Goal: Check status: Check status

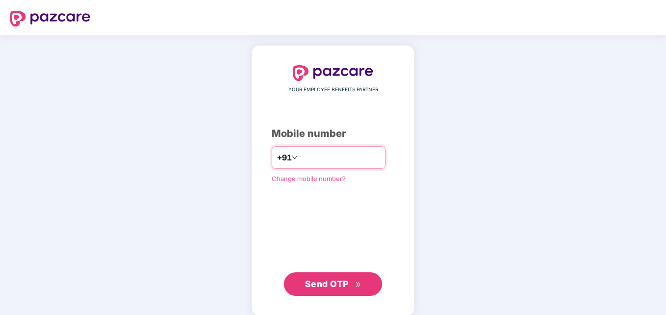
click at [319, 151] on input "number" at bounding box center [339, 158] width 80 height 16
type input "**********"
click at [349, 158] on input "**********" at bounding box center [339, 158] width 80 height 16
drag, startPoint x: 358, startPoint y: 161, endPoint x: 254, endPoint y: 150, distance: 105.1
click at [254, 150] on div "**********" at bounding box center [332, 180] width 163 height 271
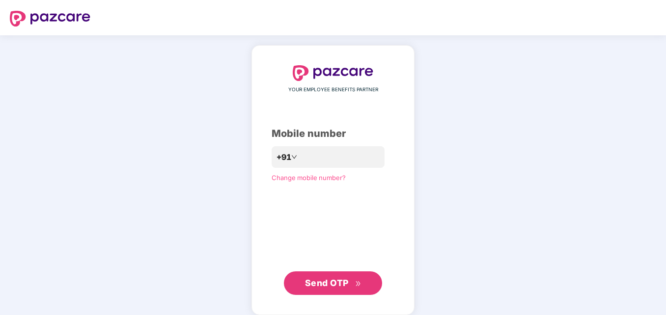
click at [336, 179] on div "Change mobile number?" at bounding box center [332, 178] width 123 height 10
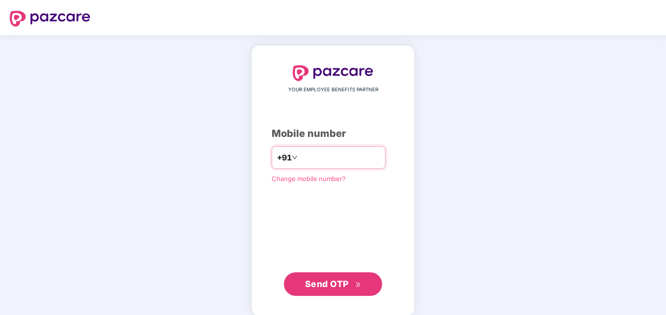
click at [334, 157] on input "number" at bounding box center [339, 158] width 80 height 16
click at [299, 161] on input "**********" at bounding box center [339, 158] width 80 height 16
type input "**********"
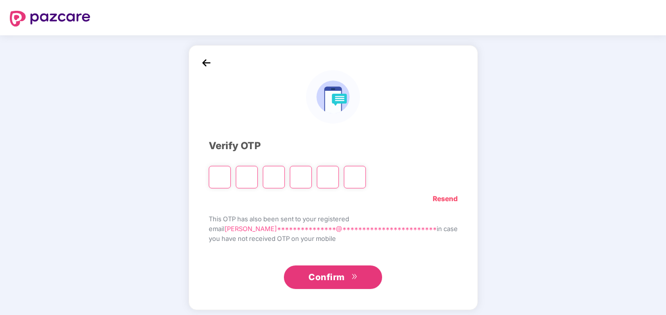
type input "*"
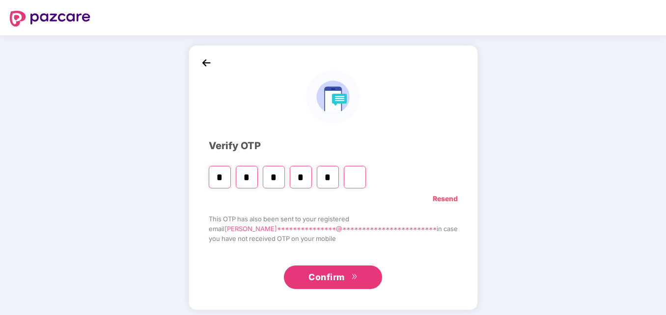
type input "*"
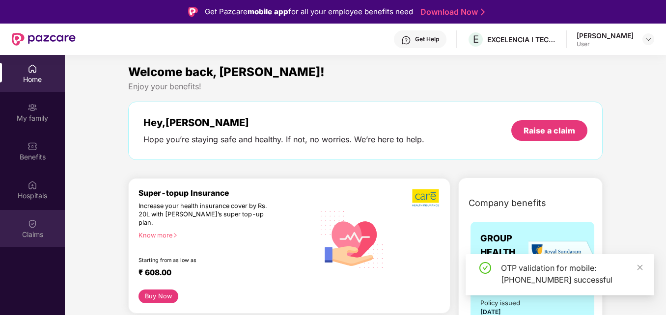
click at [39, 218] on div "Claims" at bounding box center [32, 228] width 65 height 37
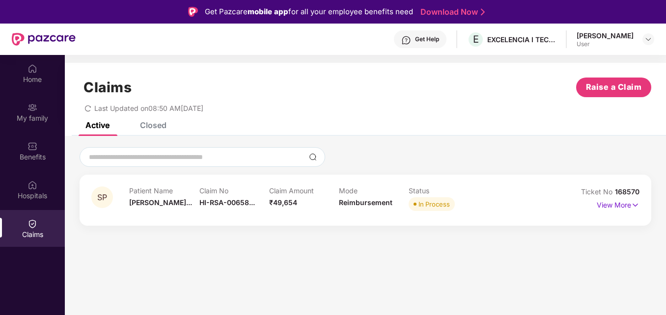
click at [327, 192] on p "Claim Amount" at bounding box center [304, 191] width 70 height 8
click at [630, 206] on p "View More" at bounding box center [617, 203] width 43 height 13
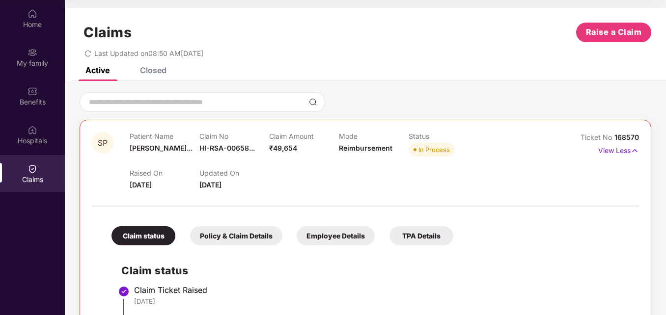
click at [357, 149] on span "Reimbursement" at bounding box center [365, 148] width 53 height 8
click at [231, 240] on div "Policy & Claim Details" at bounding box center [236, 235] width 92 height 19
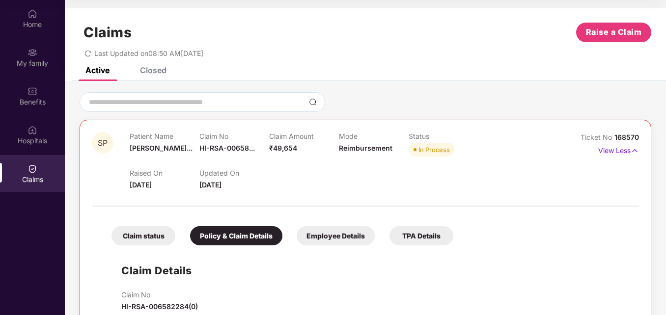
click at [327, 233] on div "Employee Details" at bounding box center [335, 235] width 78 height 19
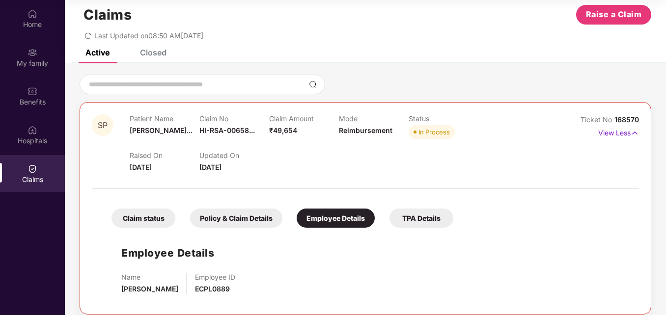
scroll to position [27, 0]
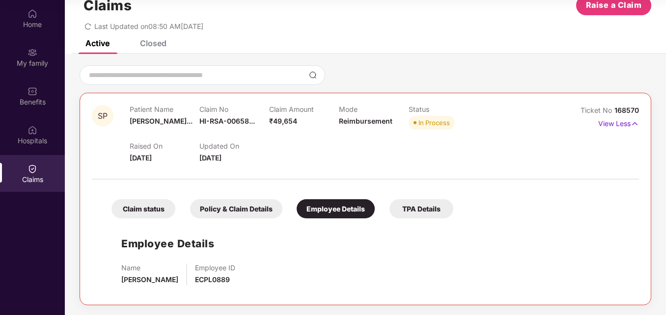
click at [418, 216] on div "TPA Details" at bounding box center [421, 208] width 64 height 19
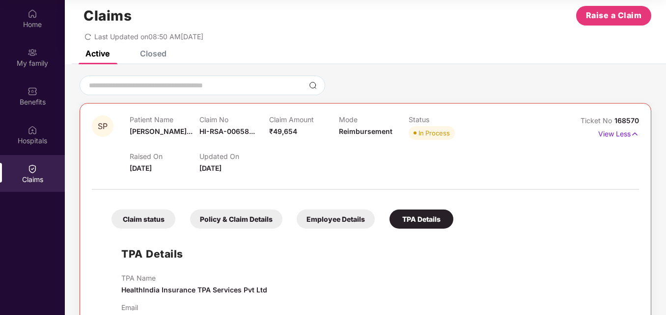
scroll to position [0, 0]
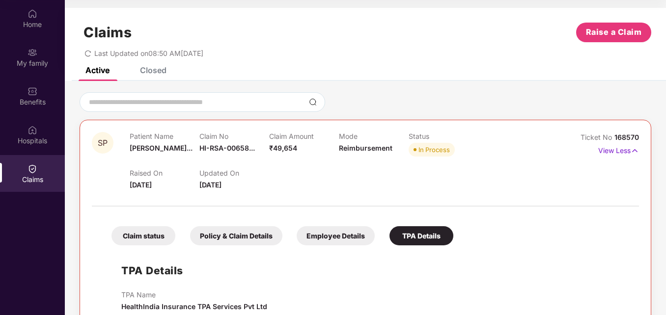
click at [156, 63] on div "Claims Raise a Claim Last Updated on 08:50 AM[DATE]" at bounding box center [365, 37] width 601 height 59
click at [149, 72] on div "Closed" at bounding box center [153, 70] width 27 height 10
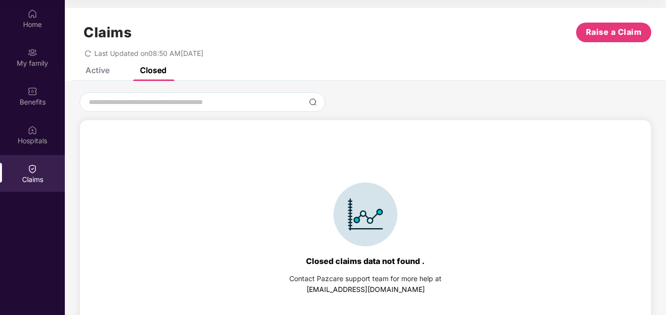
click at [106, 73] on div "Active" at bounding box center [97, 70] width 24 height 10
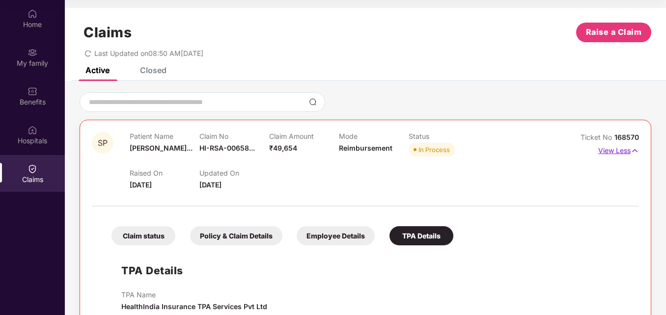
click at [618, 149] on p "View Less" at bounding box center [618, 149] width 41 height 13
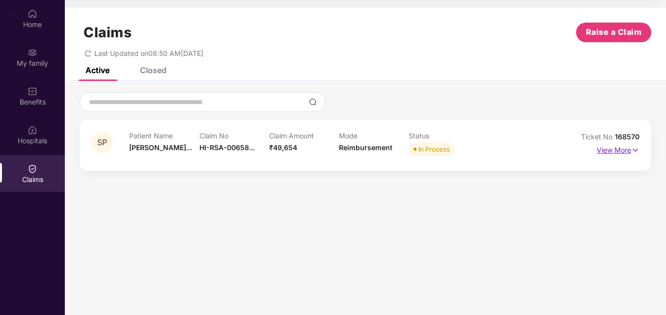
click at [618, 149] on p "View More" at bounding box center [617, 148] width 43 height 13
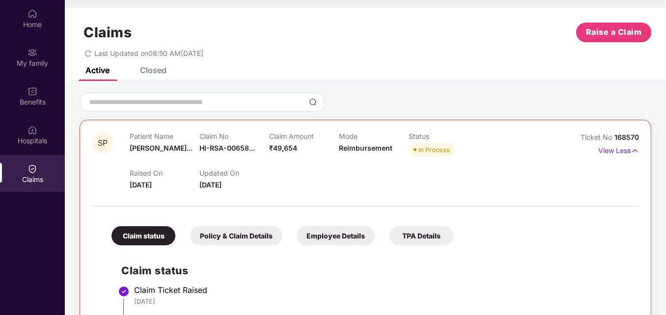
click at [152, 183] on span "[DATE]" at bounding box center [141, 185] width 22 height 8
click at [50, 145] on div "Hospitals" at bounding box center [32, 141] width 65 height 10
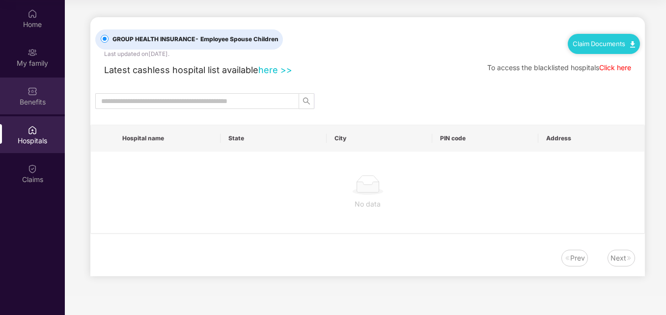
click at [39, 99] on div "Benefits" at bounding box center [32, 102] width 65 height 10
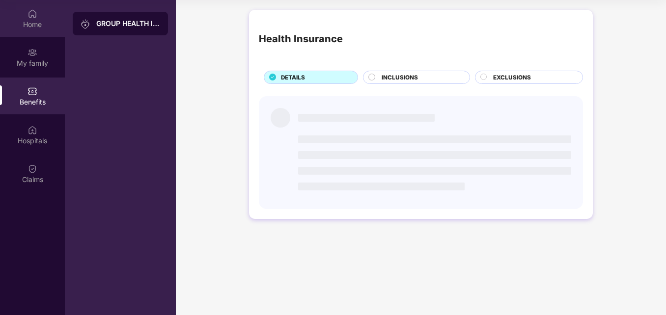
click at [34, 27] on div "Home" at bounding box center [32, 25] width 65 height 10
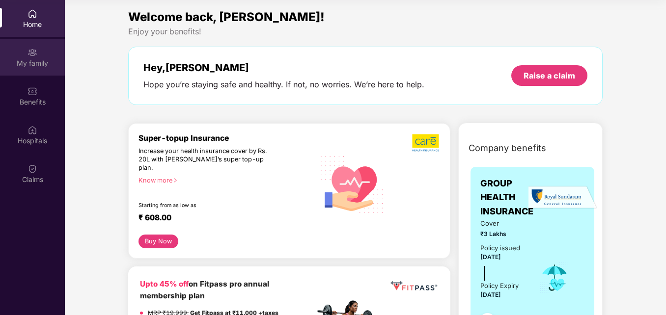
click at [28, 53] on img at bounding box center [32, 53] width 10 height 10
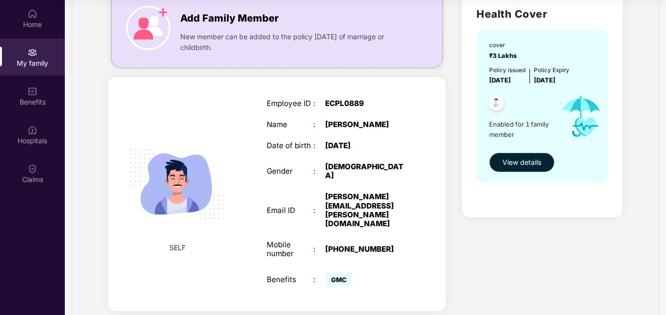
scroll to position [56, 0]
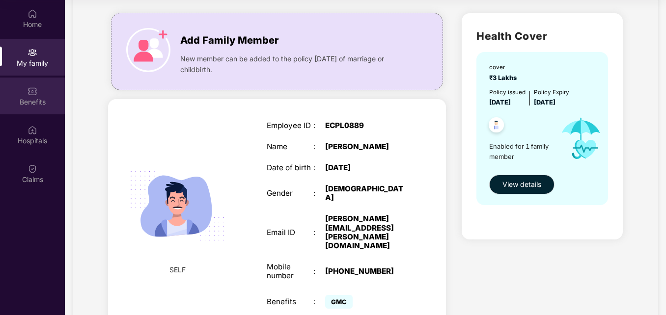
click at [26, 104] on div "Benefits" at bounding box center [32, 102] width 65 height 10
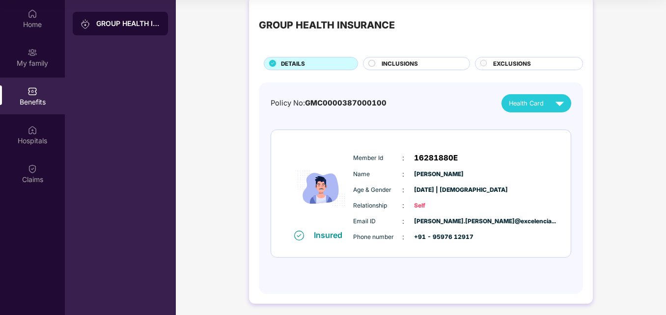
scroll to position [17, 0]
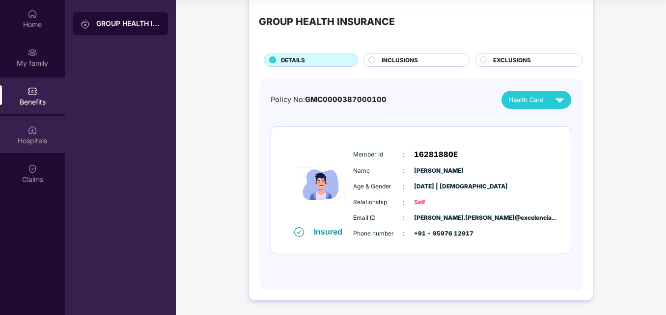
click at [35, 145] on div "Hospitals" at bounding box center [32, 141] width 65 height 10
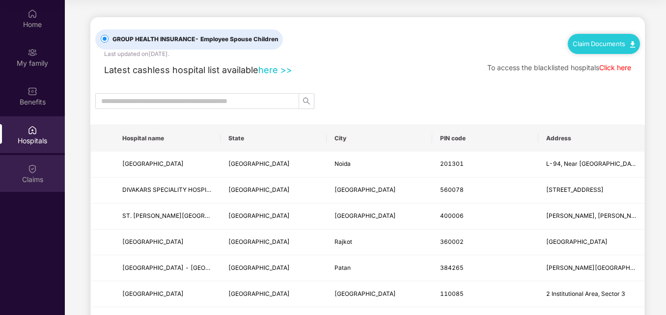
click at [37, 175] on div "Claims" at bounding box center [32, 180] width 65 height 10
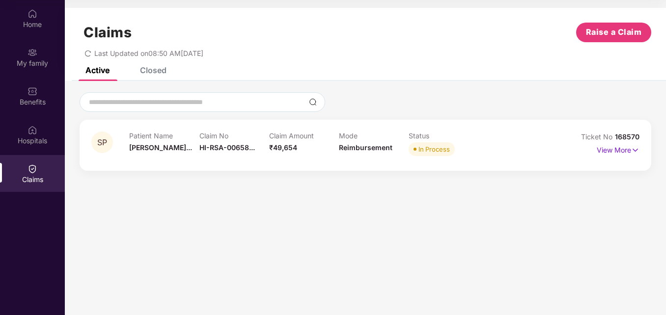
click at [187, 150] on div "Patient Name [PERSON_NAME]..." at bounding box center [164, 145] width 70 height 27
click at [241, 158] on div "Claim No HI-RSA-00658..." at bounding box center [234, 145] width 70 height 27
click at [616, 152] on p "View More" at bounding box center [617, 148] width 43 height 13
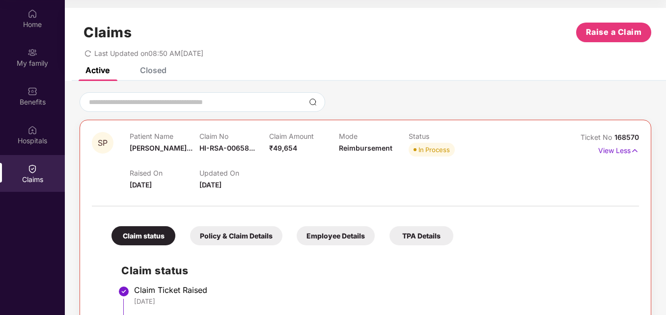
click at [374, 179] on div "Raised On [DATE] Updated On [DATE]" at bounding box center [339, 174] width 418 height 31
drag, startPoint x: 409, startPoint y: 165, endPoint x: 374, endPoint y: 165, distance: 35.3
click at [408, 166] on div "Raised On [DATE] Updated On [DATE]" at bounding box center [339, 174] width 418 height 31
click at [150, 69] on div "Closed" at bounding box center [153, 70] width 27 height 10
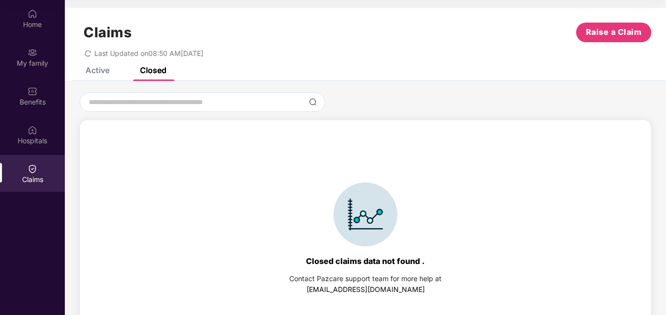
click at [97, 74] on div "Active" at bounding box center [97, 70] width 24 height 10
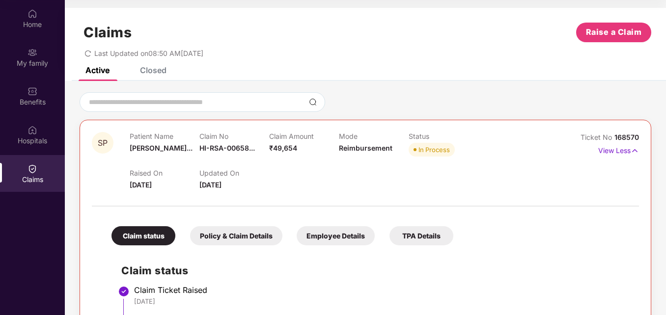
click at [123, 75] on div "Active Closed" at bounding box center [119, 70] width 96 height 22
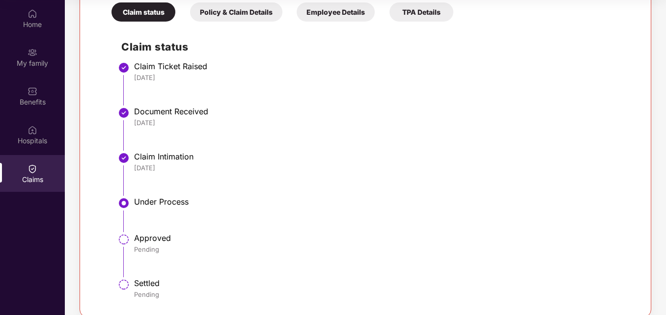
scroll to position [236, 0]
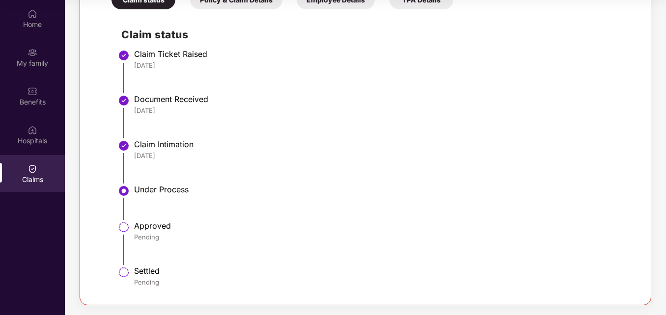
click at [178, 145] on div "Claim Intimation" at bounding box center [381, 144] width 495 height 10
click at [160, 189] on div "Under Process" at bounding box center [381, 190] width 495 height 10
click at [158, 189] on div "Under Process" at bounding box center [381, 190] width 495 height 10
drag, startPoint x: 158, startPoint y: 189, endPoint x: 123, endPoint y: 190, distance: 34.9
click at [125, 189] on img at bounding box center [124, 191] width 12 height 12
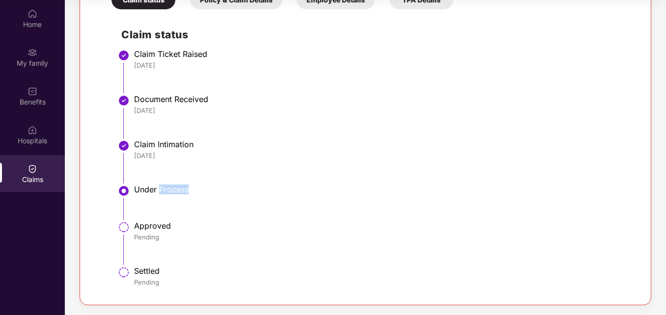
click at [123, 190] on img at bounding box center [124, 191] width 12 height 12
drag, startPoint x: 139, startPoint y: 255, endPoint x: 136, endPoint y: 263, distance: 8.4
click at [136, 263] on li "Approved Pending" at bounding box center [374, 246] width 507 height 45
click at [142, 254] on li "Approved Pending" at bounding box center [374, 246] width 507 height 45
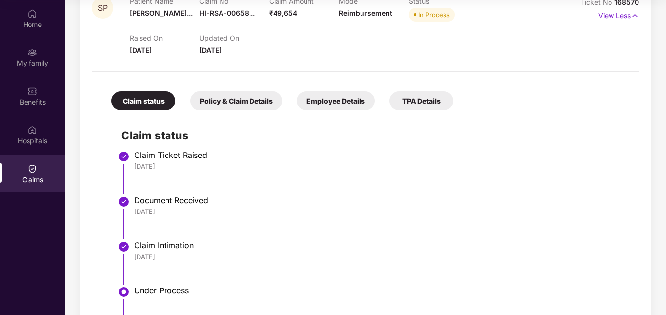
scroll to position [0, 0]
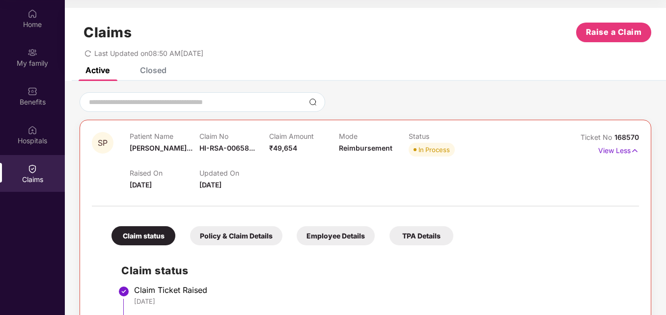
click at [420, 152] on div "In Process" at bounding box center [433, 150] width 31 height 10
click at [636, 153] on img at bounding box center [634, 150] width 8 height 11
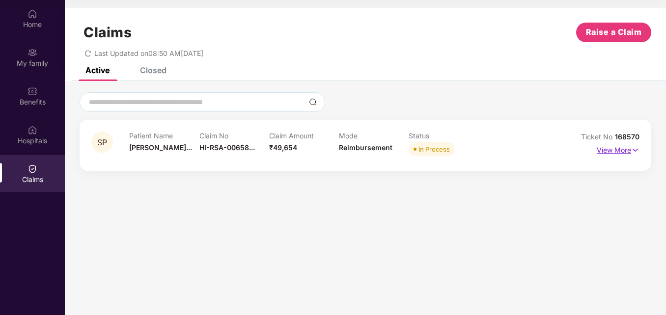
click at [636, 153] on img at bounding box center [635, 150] width 8 height 11
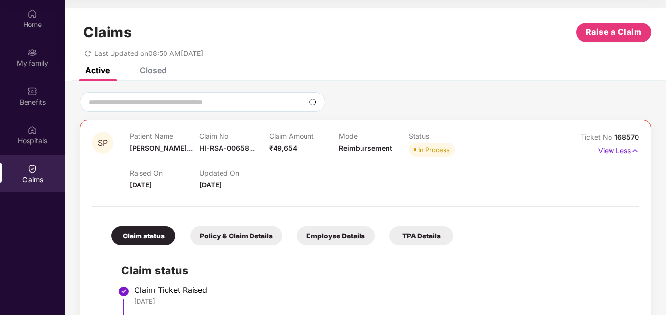
click at [240, 240] on div "Policy & Claim Details" at bounding box center [236, 235] width 92 height 19
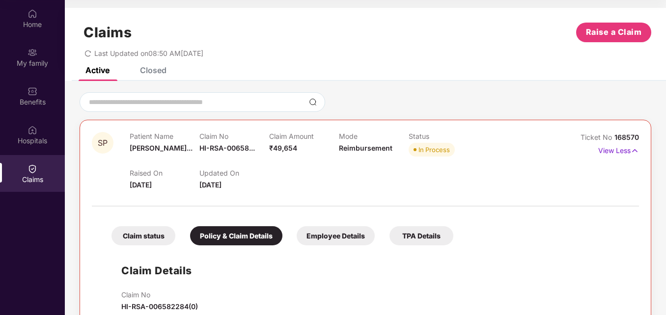
click at [352, 237] on div "Employee Details" at bounding box center [335, 235] width 78 height 19
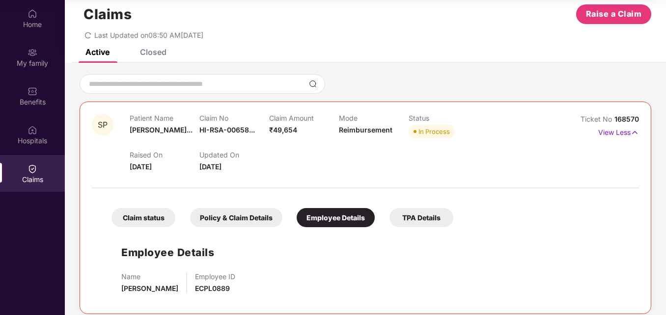
scroll to position [27, 0]
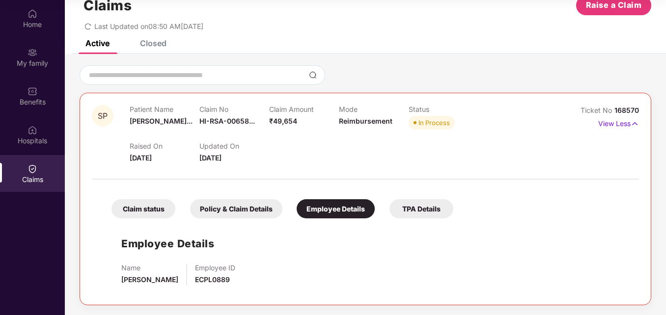
click at [427, 211] on div "TPA Details" at bounding box center [421, 208] width 64 height 19
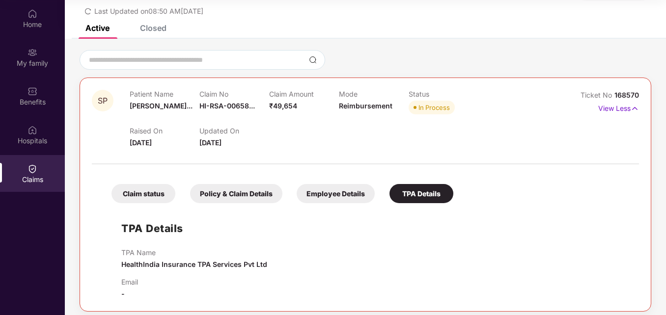
scroll to position [49, 0]
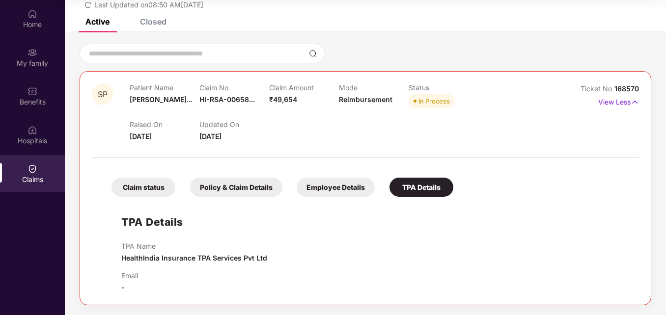
click at [223, 271] on div "TPA Name HealthIndia Insurance TPA Services Pvt Ltd Email -" at bounding box center [374, 267] width 507 height 51
click at [249, 255] on span "HealthIndia Insurance TPA Services Pvt Ltd" at bounding box center [194, 258] width 146 height 8
click at [629, 101] on p "View Less" at bounding box center [618, 100] width 41 height 13
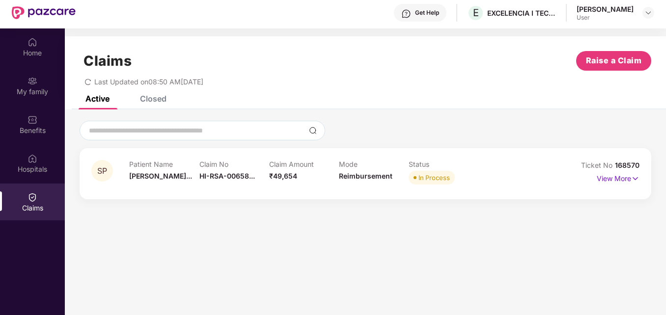
scroll to position [0, 0]
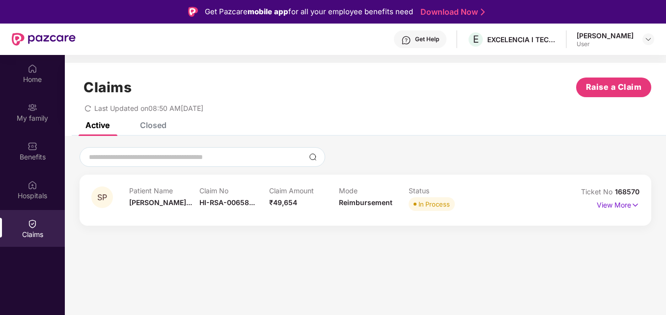
click at [415, 41] on div "Get Help" at bounding box center [427, 39] width 24 height 8
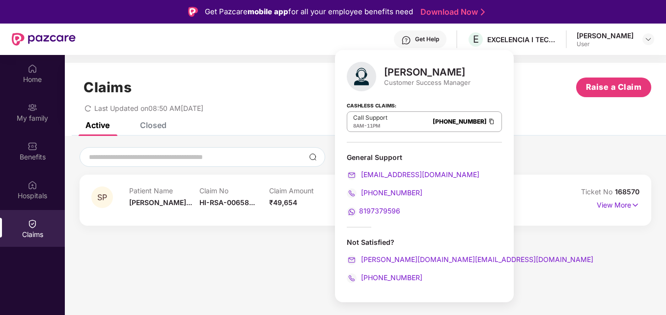
click at [515, 114] on div "Claims Raise a Claim Last Updated on 08:50 AM[DATE]" at bounding box center [365, 92] width 601 height 59
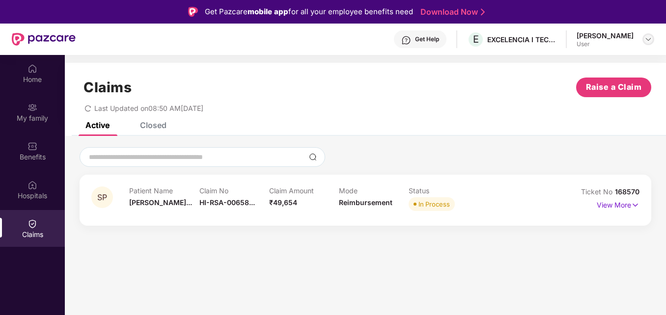
click at [648, 40] on img at bounding box center [648, 39] width 8 height 8
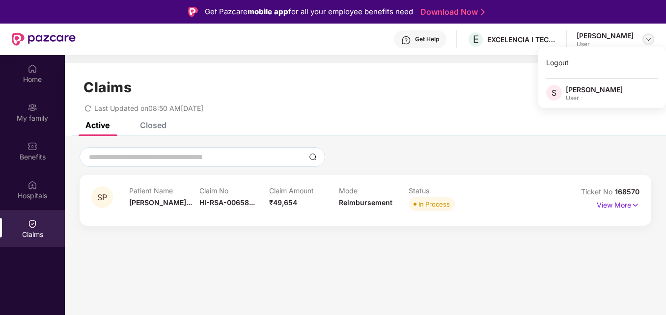
click at [648, 40] on img at bounding box center [648, 39] width 8 height 8
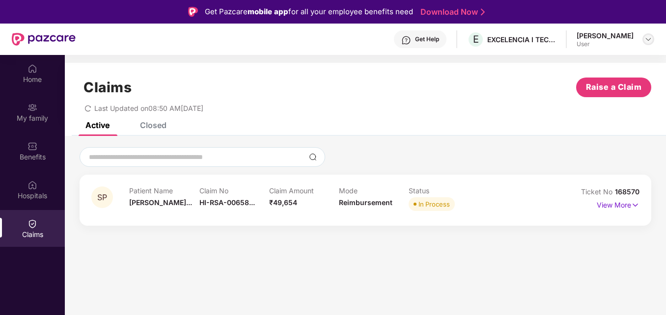
click at [647, 40] on img at bounding box center [648, 39] width 8 height 8
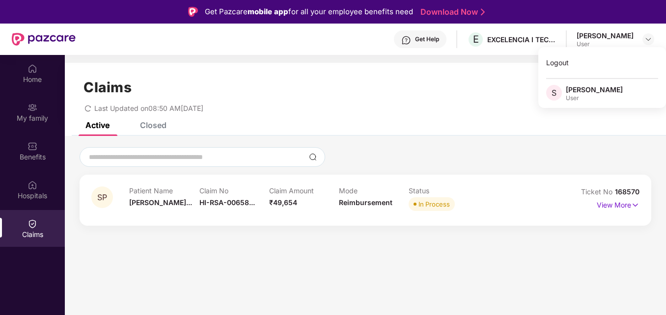
click at [510, 112] on div "Last Updated on 08:50 AM[DATE]" at bounding box center [365, 104] width 571 height 15
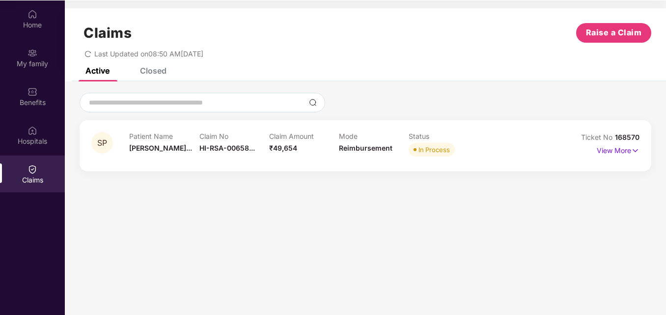
scroll to position [55, 0]
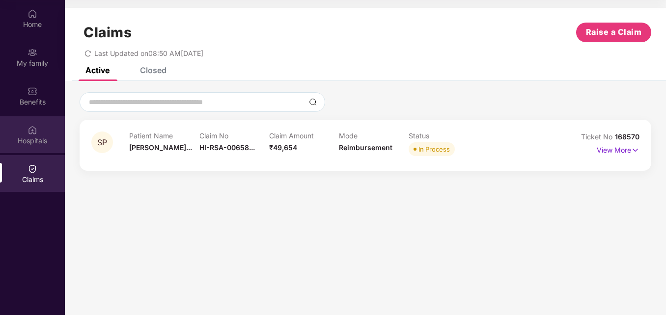
click at [34, 141] on div "Hospitals" at bounding box center [32, 141] width 65 height 10
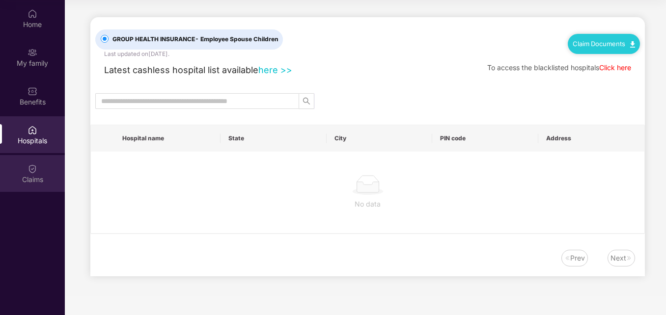
click at [33, 167] on img at bounding box center [32, 169] width 10 height 10
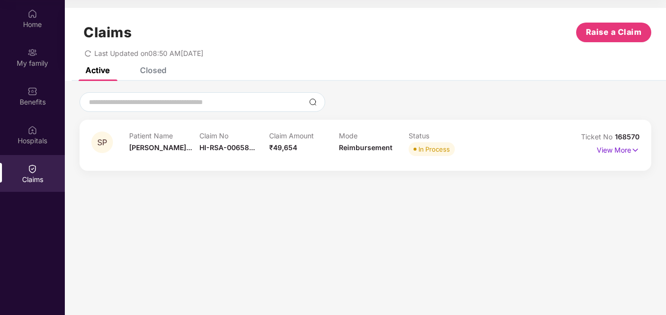
click at [164, 69] on div "Closed" at bounding box center [153, 70] width 27 height 10
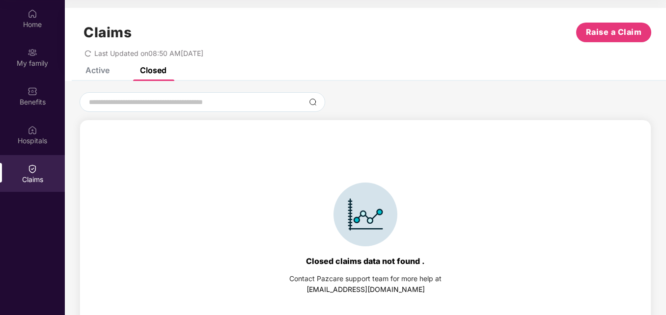
click at [112, 74] on div "Active Closed" at bounding box center [119, 70] width 96 height 22
click at [104, 74] on div "Active" at bounding box center [97, 70] width 24 height 10
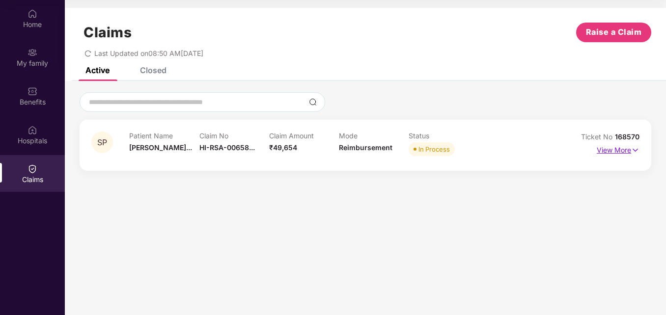
click at [625, 146] on p "View More" at bounding box center [617, 148] width 43 height 13
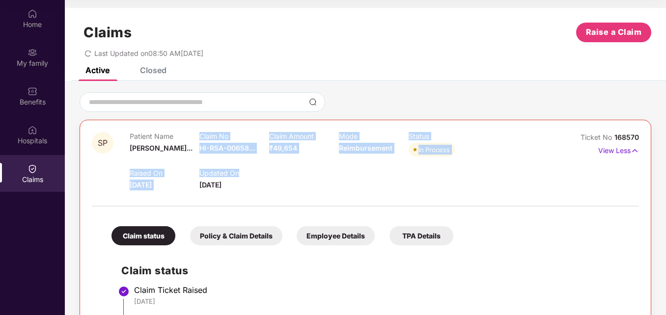
drag, startPoint x: 270, startPoint y: 177, endPoint x: 187, endPoint y: 157, distance: 85.8
click at [187, 157] on div "Patient Name [PERSON_NAME]... Claim No HI-RSA-00658... Claim Amount ₹49,654 Mod…" at bounding box center [339, 161] width 418 height 58
drag, startPoint x: 187, startPoint y: 157, endPoint x: 112, endPoint y: 128, distance: 79.8
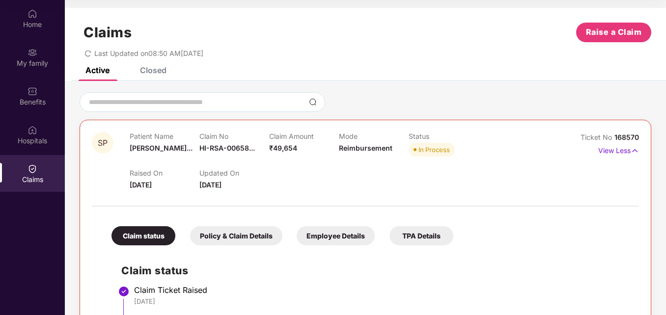
click at [281, 194] on div at bounding box center [365, 201] width 547 height 21
click at [361, 196] on div at bounding box center [365, 201] width 547 height 21
click at [496, 168] on div "Raised On [DATE] Updated On [DATE]" at bounding box center [339, 174] width 418 height 31
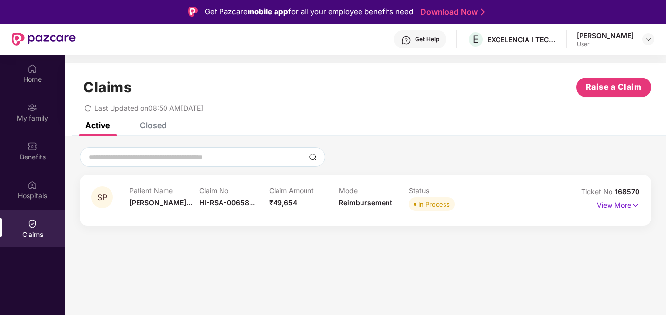
scroll to position [49, 0]
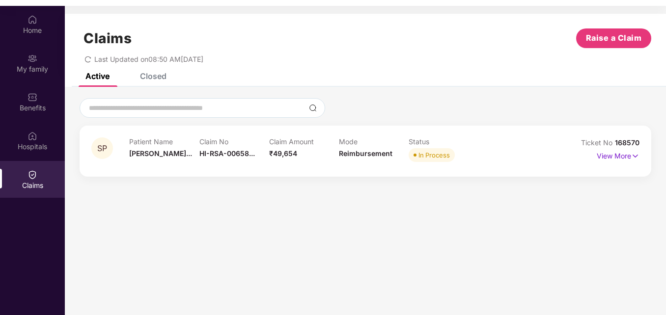
drag, startPoint x: 460, startPoint y: 150, endPoint x: 510, endPoint y: 111, distance: 63.3
click at [463, 149] on div "In Process" at bounding box center [443, 155] width 70 height 14
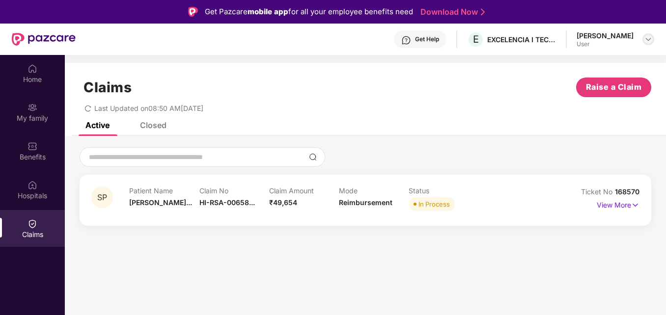
click at [646, 45] on div at bounding box center [648, 39] width 12 height 12
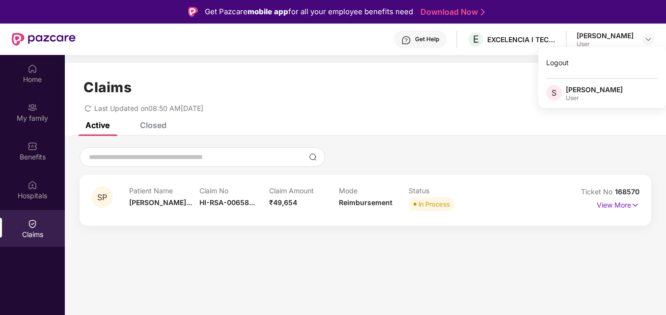
click at [479, 133] on div "Active Closed" at bounding box center [365, 129] width 601 height 14
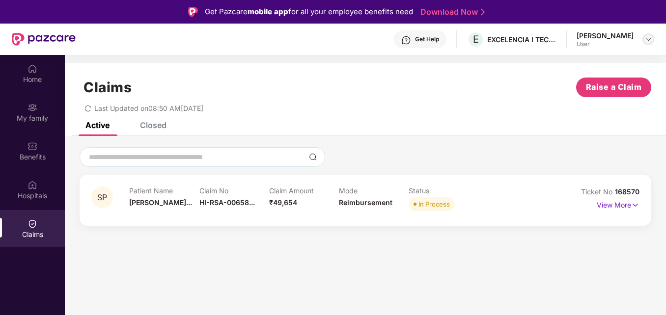
click at [649, 40] on img at bounding box center [648, 39] width 8 height 8
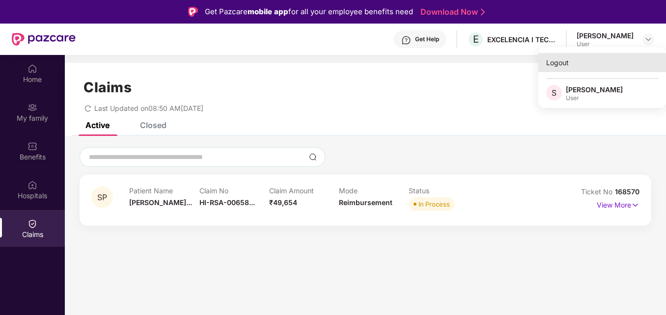
click at [571, 69] on div "Logout" at bounding box center [602, 62] width 128 height 19
